Goal: Information Seeking & Learning: Find specific page/section

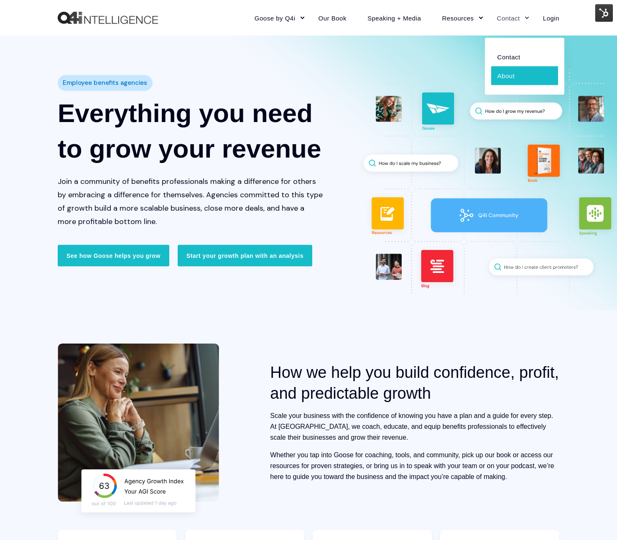
click at [505, 80] on link "About" at bounding box center [524, 75] width 67 height 19
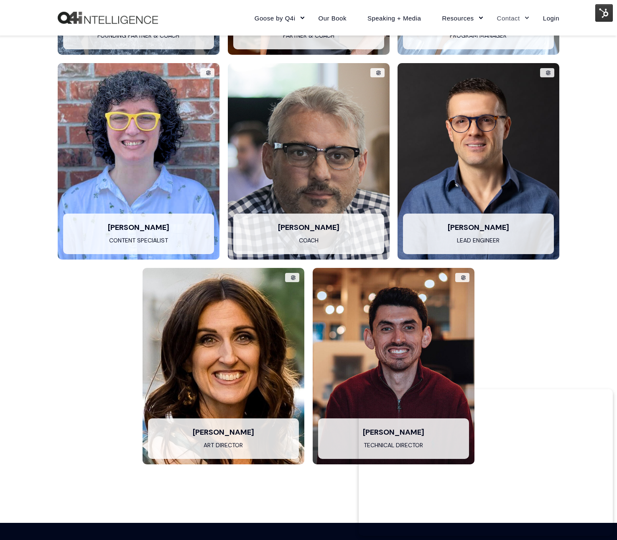
scroll to position [1820, 0]
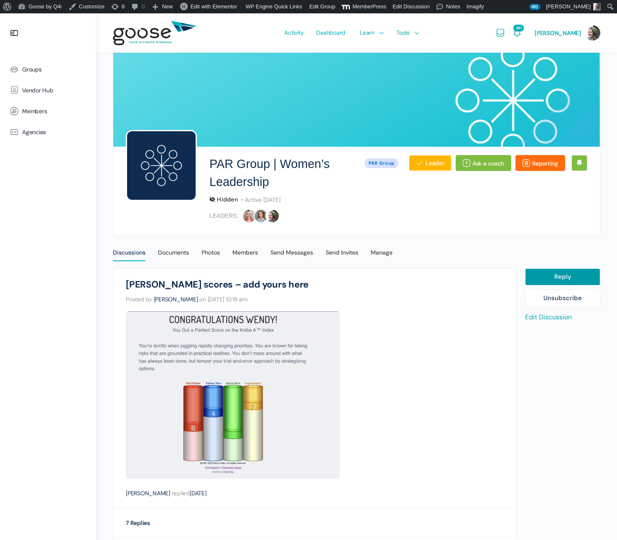
click at [301, 29] on span "Activity" at bounding box center [293, 32] width 19 height 39
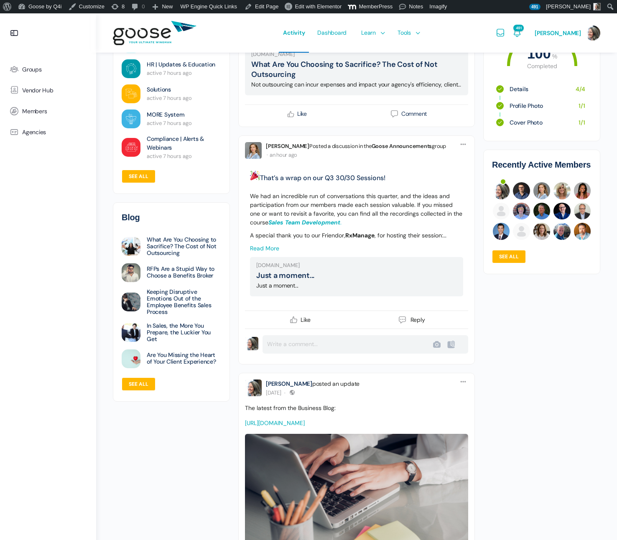
scroll to position [347, 0]
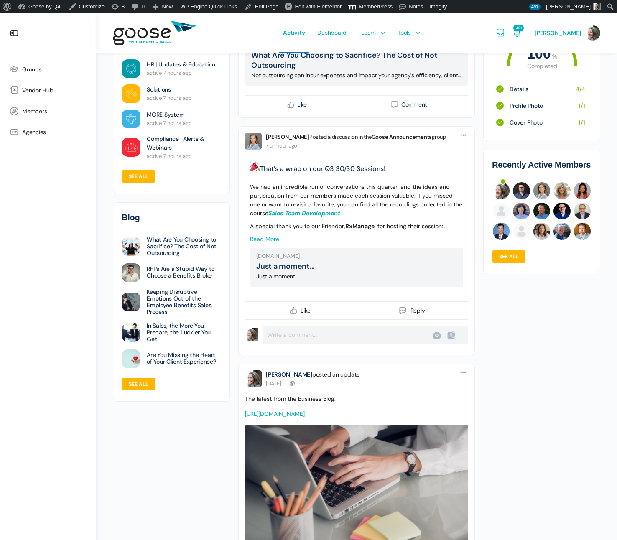
click at [262, 243] on link "Read more" at bounding box center [264, 239] width 29 height 8
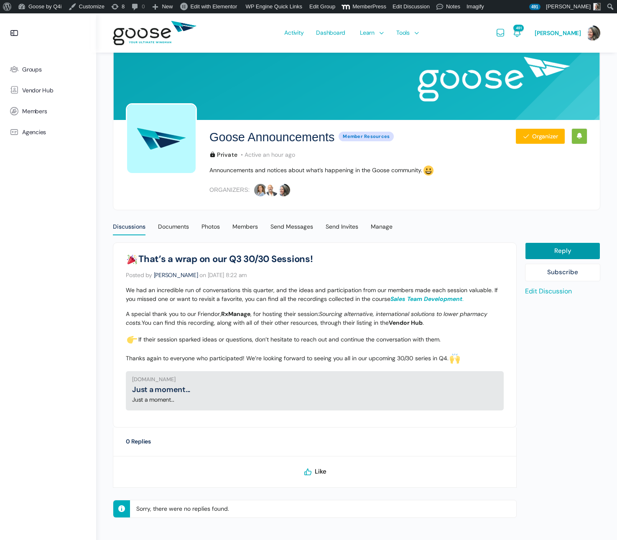
scroll to position [31, 0]
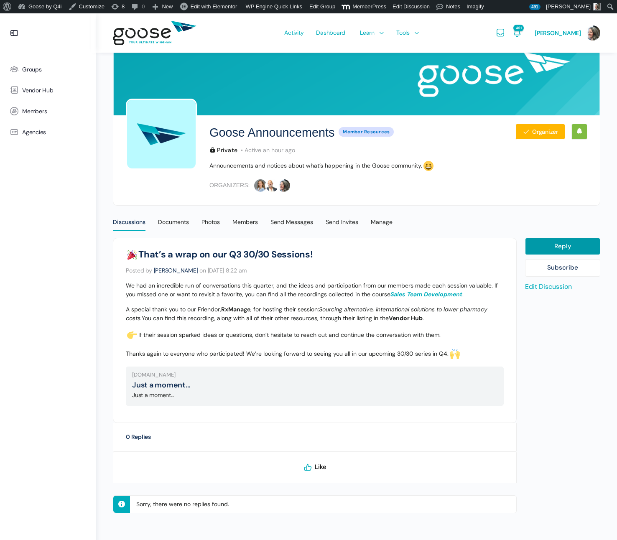
click at [309, 467] on icon at bounding box center [308, 467] width 10 height 10
click at [290, 32] on span "Activity" at bounding box center [293, 32] width 19 height 39
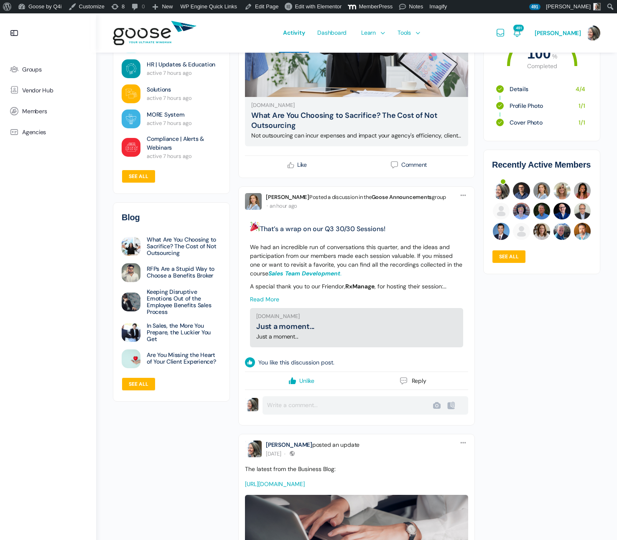
scroll to position [285, 0]
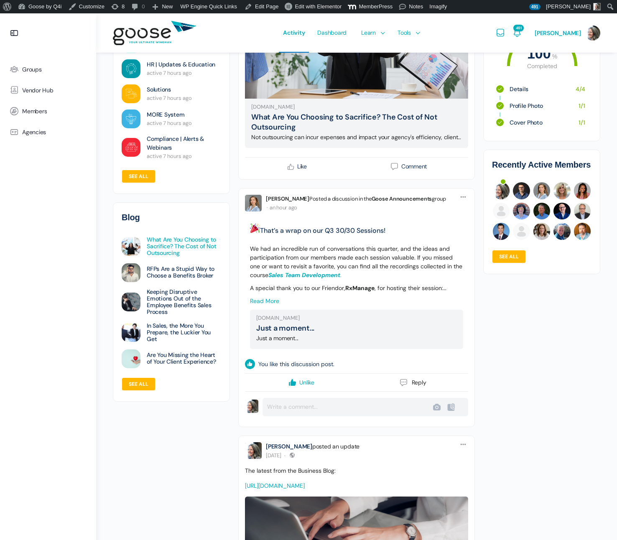
click at [171, 241] on link "What Are You Choosing to Sacrifice? The Cost of Not Outsourcing" at bounding box center [184, 246] width 74 height 20
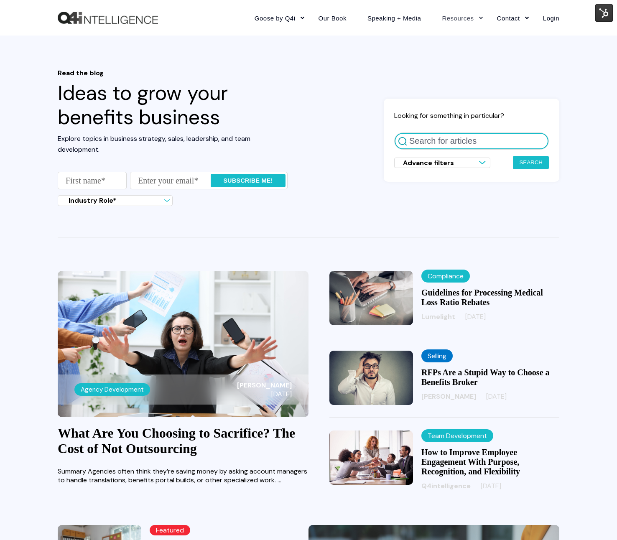
click at [420, 142] on input "Search for articles" at bounding box center [471, 140] width 155 height 17
type input "f45"
click at [532, 163] on button "Search" at bounding box center [531, 162] width 36 height 13
click at [530, 162] on button "Search" at bounding box center [531, 162] width 36 height 13
